Goal: Information Seeking & Learning: Check status

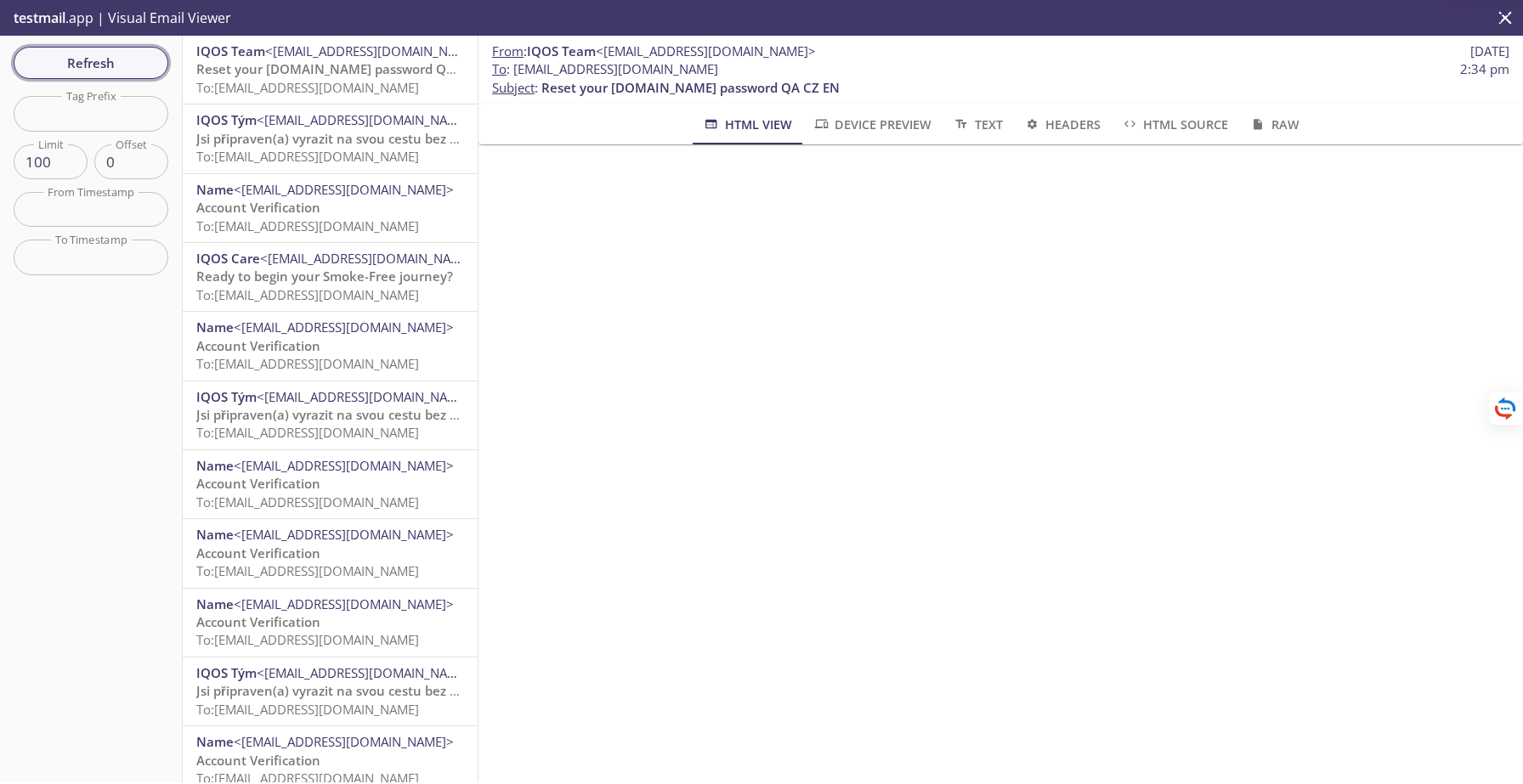
click at [120, 57] on span "Refresh" at bounding box center [90, 63] width 127 height 22
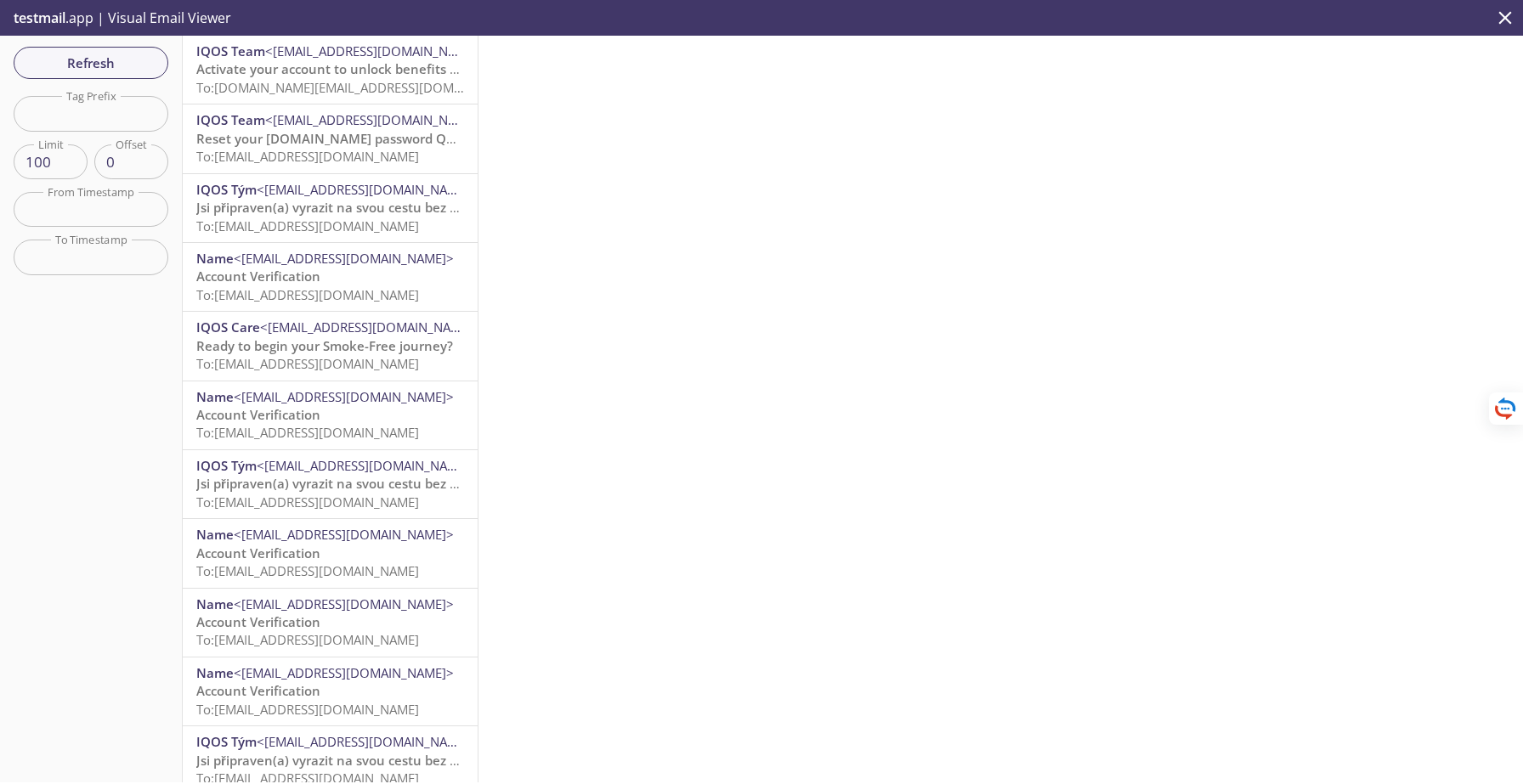
click at [367, 72] on span "Activate your account to unlock benefits PRE-PROD UK EN" at bounding box center [374, 69] width 358 height 17
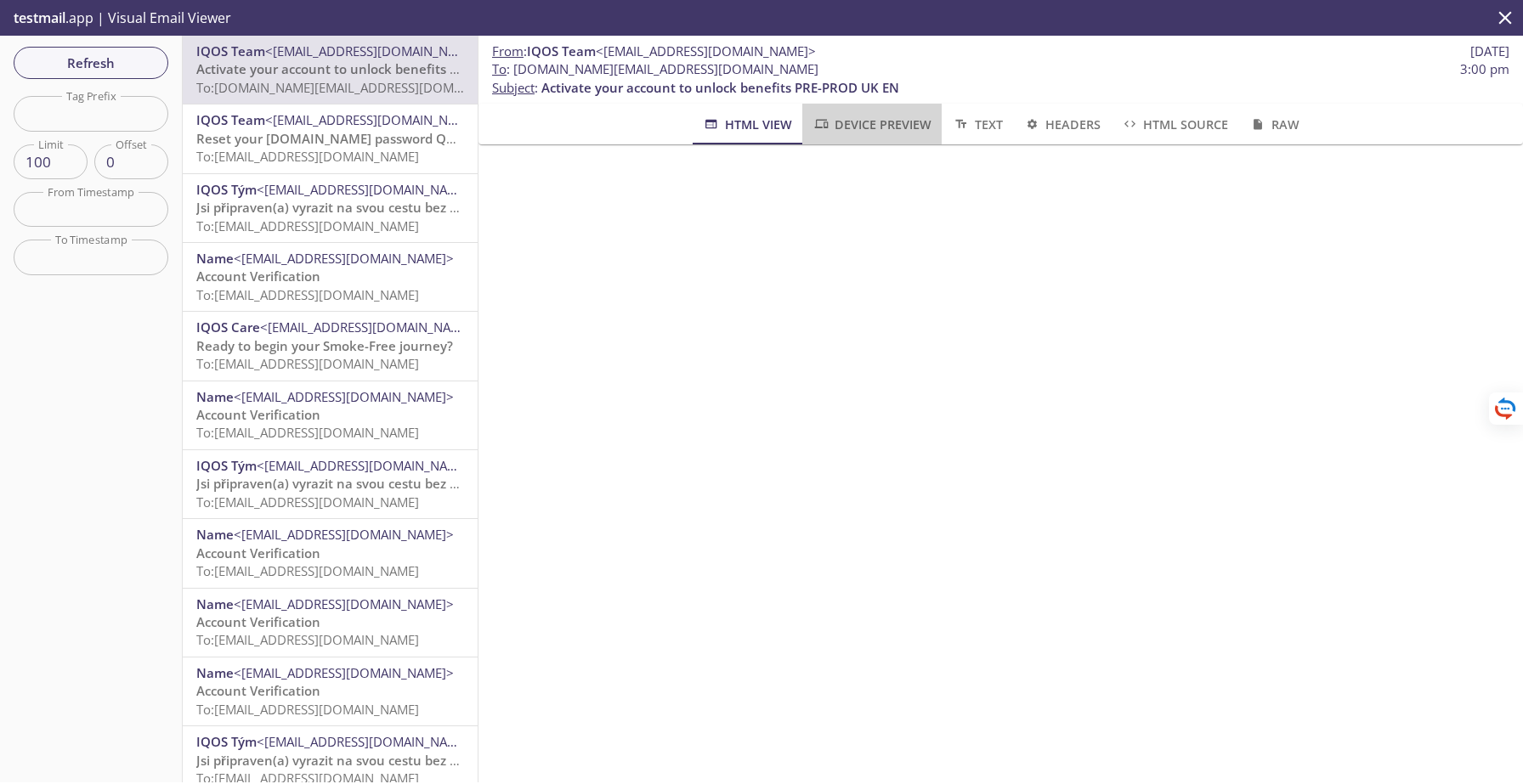
click at [884, 140] on button "Device Preview" at bounding box center [873, 124] width 139 height 41
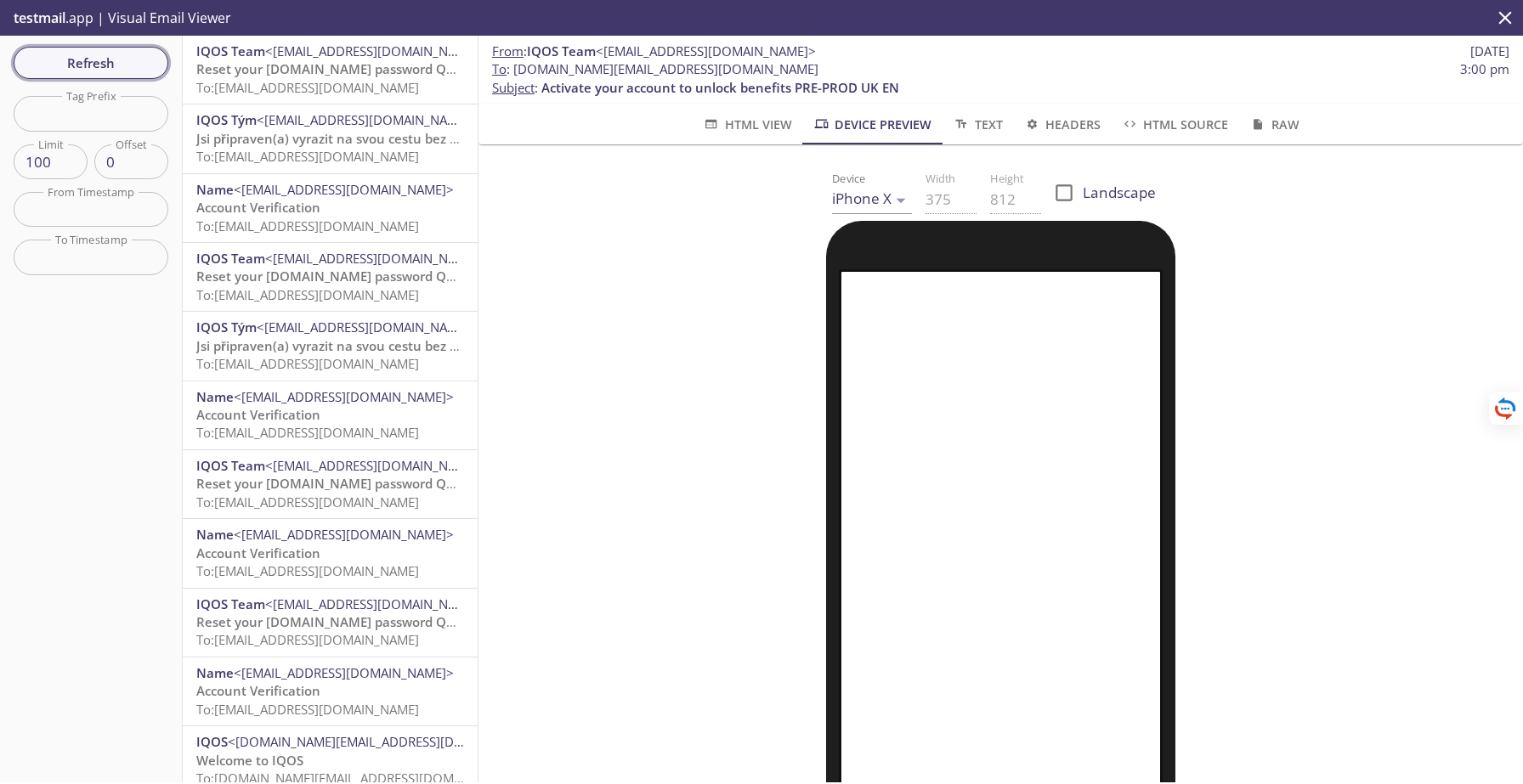
click at [103, 62] on span "Refresh" at bounding box center [90, 63] width 127 height 22
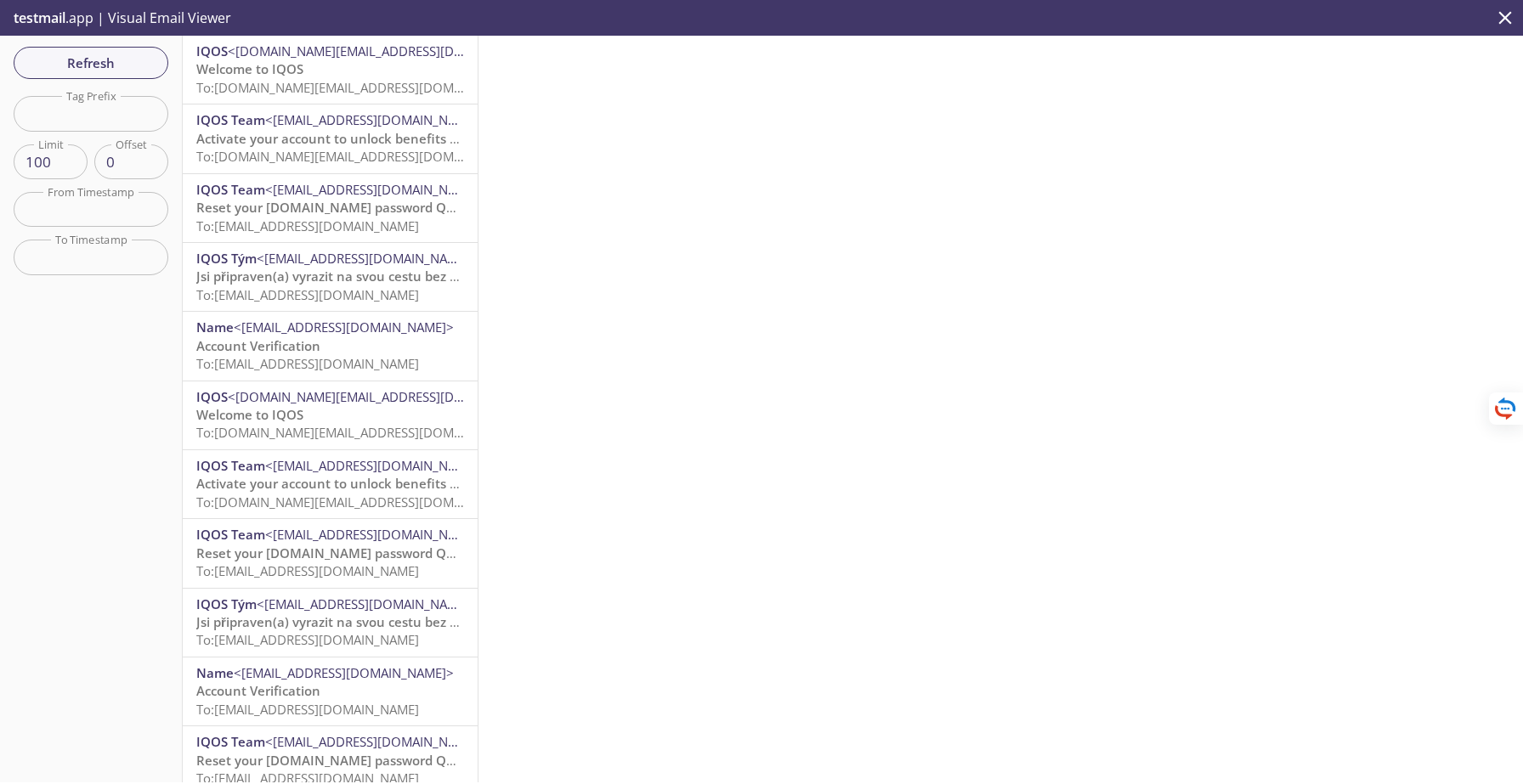
click at [346, 74] on p "Welcome to IQOS To: [DOMAIN_NAME][EMAIL_ADDRESS][DOMAIN_NAME]" at bounding box center [330, 78] width 268 height 36
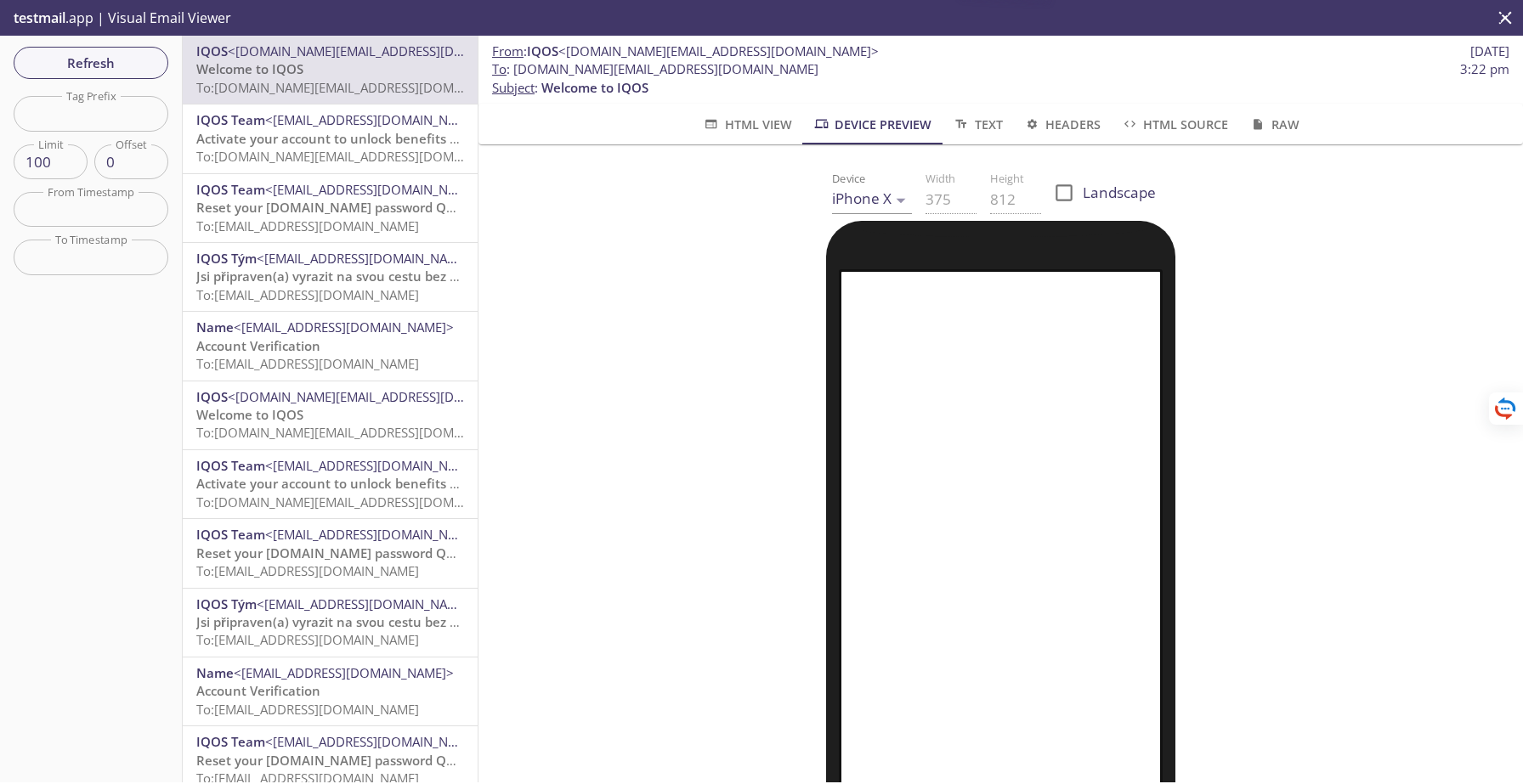
click at [328, 149] on span "To: [DOMAIN_NAME][EMAIL_ADDRESS][DOMAIN_NAME]" at bounding box center [358, 156] width 323 height 17
